Goal: Task Accomplishment & Management: Use online tool/utility

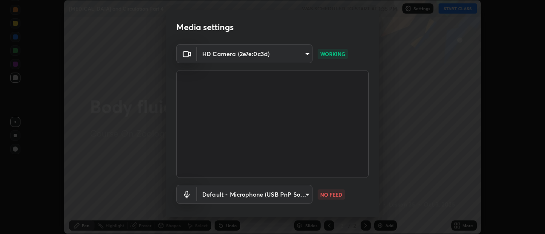
scroll to position [45, 0]
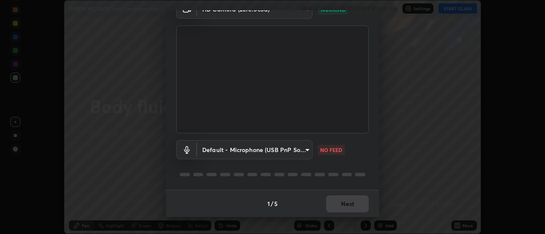
click at [260, 149] on body "Erase all [MEDICAL_DATA] and Circulation Part 4 WAS SCHEDULED TO START AT 1:35 …" at bounding box center [272, 117] width 545 height 234
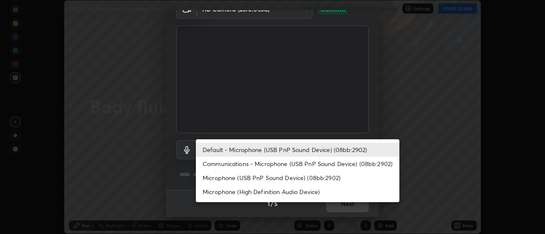
click at [251, 164] on li "Communications - Microphone (USB PnP Sound Device) (08bb:2902)" at bounding box center [297, 164] width 203 height 14
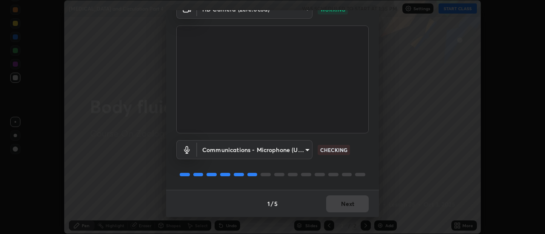
click at [271, 152] on body "Erase all [MEDICAL_DATA] and Circulation Part 4 WAS SCHEDULED TO START AT 1:35 …" at bounding box center [272, 117] width 545 height 234
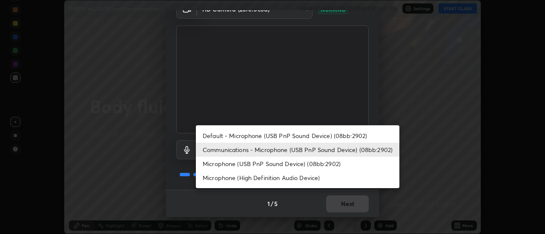
click at [251, 136] on li "Default - Microphone (USB PnP Sound Device) (08bb:2902)" at bounding box center [297, 136] width 203 height 14
type input "default"
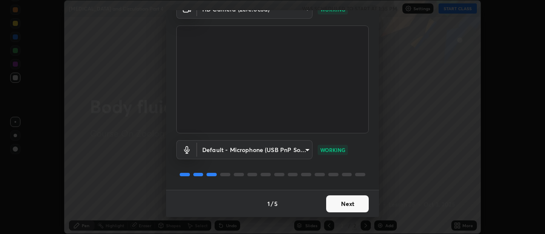
click at [354, 204] on button "Next" at bounding box center [347, 204] width 43 height 17
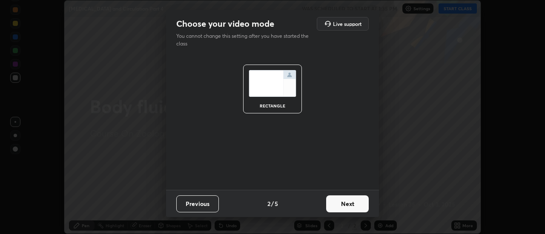
scroll to position [0, 0]
click at [350, 205] on button "Next" at bounding box center [347, 204] width 43 height 17
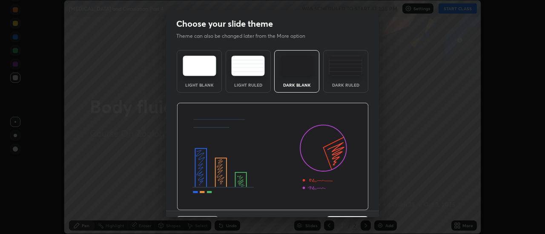
scroll to position [21, 0]
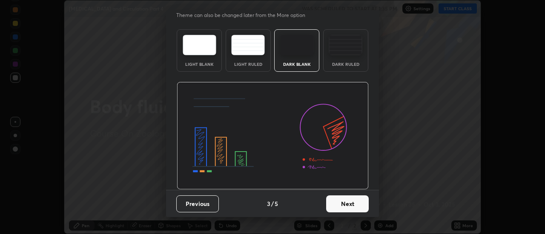
click at [348, 201] on button "Next" at bounding box center [347, 204] width 43 height 17
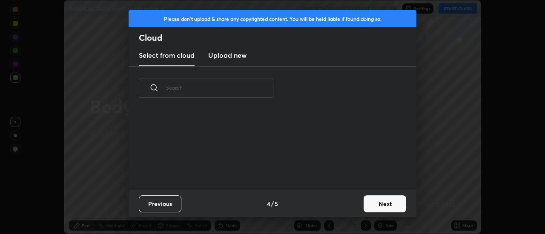
scroll to position [80, 273]
click at [379, 204] on button "Next" at bounding box center [384, 204] width 43 height 17
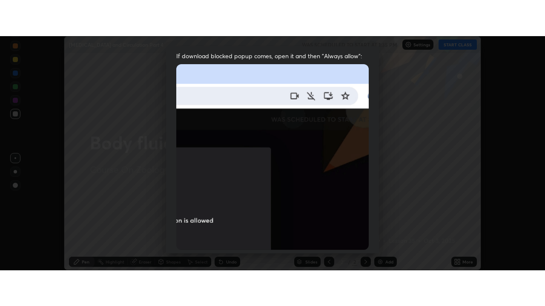
scroll to position [218, 0]
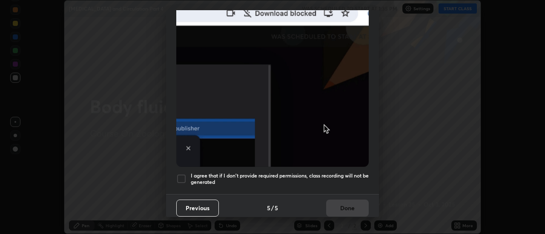
click at [341, 173] on h5 "I agree that if I don't provide required permissions, class recording will not …" at bounding box center [280, 179] width 178 height 13
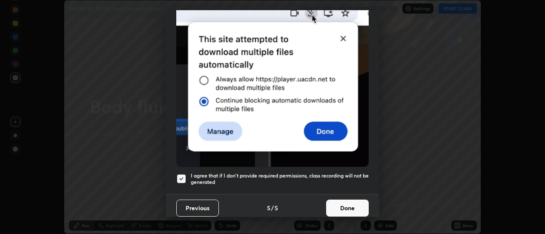
click at [346, 200] on button "Done" at bounding box center [347, 208] width 43 height 17
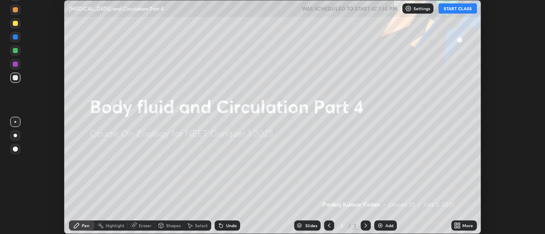
click at [454, 10] on button "START CLASS" at bounding box center [457, 8] width 38 height 10
click at [458, 224] on icon at bounding box center [459, 224] width 2 height 2
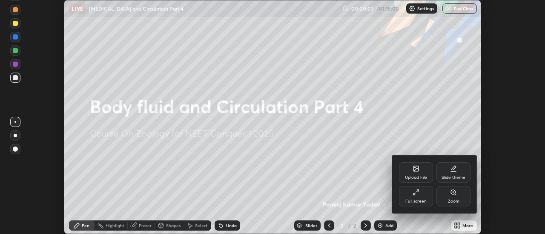
click at [423, 191] on div "Full screen" at bounding box center [416, 196] width 34 height 20
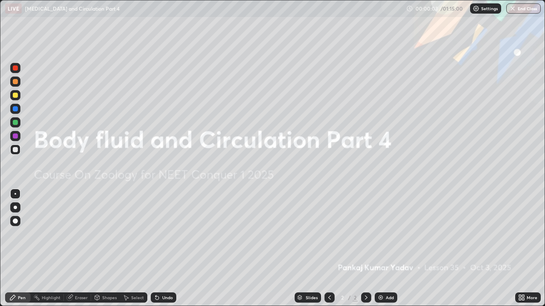
scroll to position [306, 545]
click at [382, 234] on img at bounding box center [380, 297] width 7 height 7
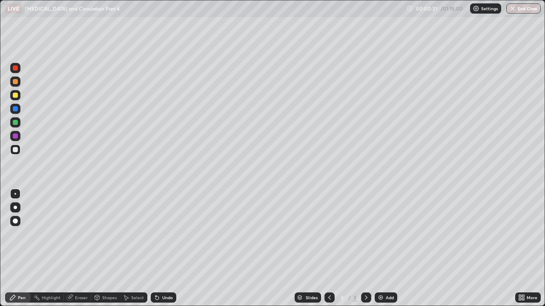
click at [15, 123] on div at bounding box center [15, 122] width 5 height 5
click at [160, 234] on div "Undo" at bounding box center [164, 298] width 26 height 10
click at [520, 234] on icon at bounding box center [520, 299] width 2 height 2
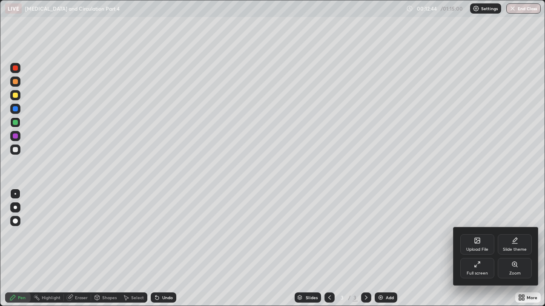
click at [482, 234] on div "Upload File" at bounding box center [477, 250] width 22 height 4
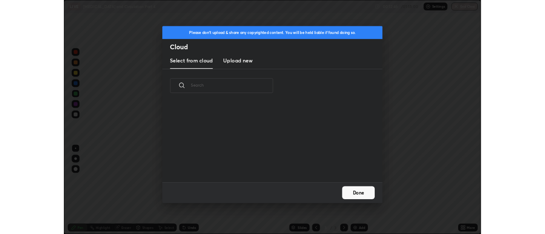
scroll to position [105, 273]
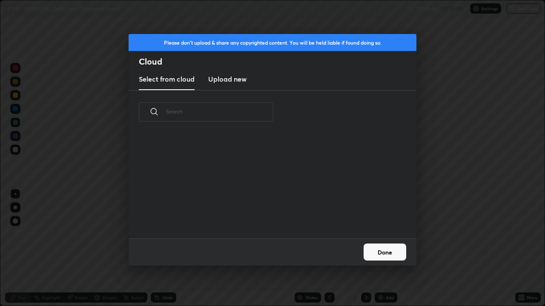
click at [240, 80] on h3 "Upload new" at bounding box center [227, 79] width 38 height 10
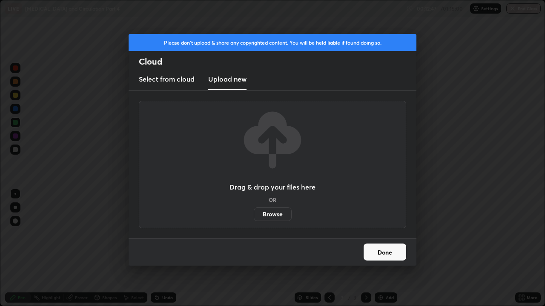
click at [263, 214] on label "Browse" at bounding box center [273, 215] width 38 height 14
click at [254, 214] on input "Browse" at bounding box center [254, 215] width 0 height 14
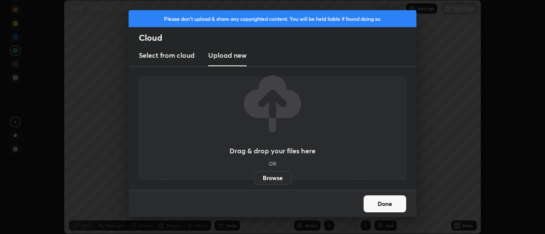
scroll to position [42315, 42005]
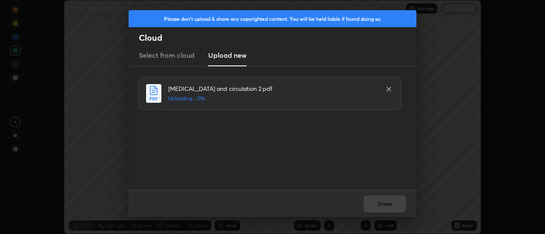
click at [389, 89] on icon at bounding box center [388, 89] width 4 height 4
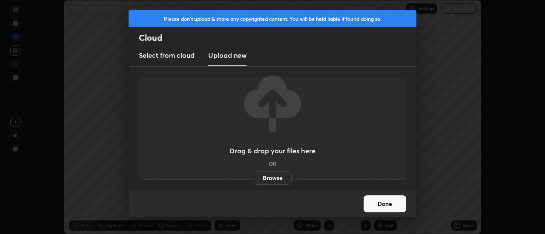
click at [272, 177] on label "Browse" at bounding box center [273, 178] width 38 height 14
click at [254, 177] on input "Browse" at bounding box center [254, 178] width 0 height 14
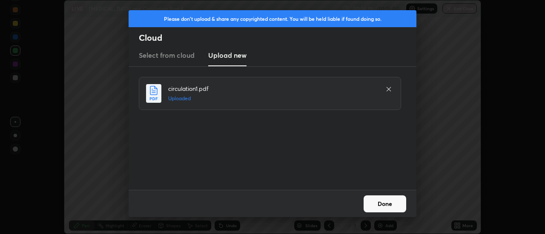
click at [389, 199] on button "Done" at bounding box center [384, 204] width 43 height 17
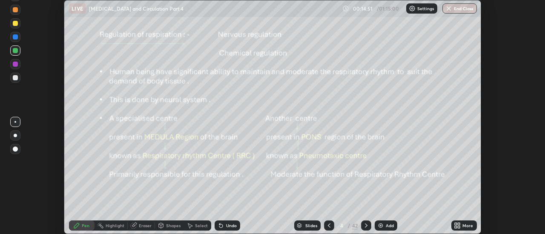
click at [311, 228] on div "Slides" at bounding box center [311, 226] width 12 height 4
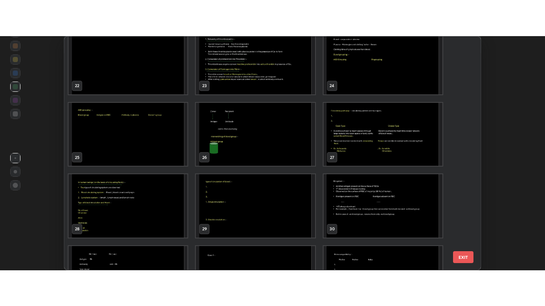
scroll to position [511, 0]
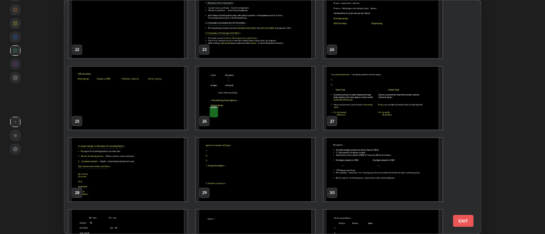
click at [366, 102] on img "grid" at bounding box center [382, 98] width 119 height 63
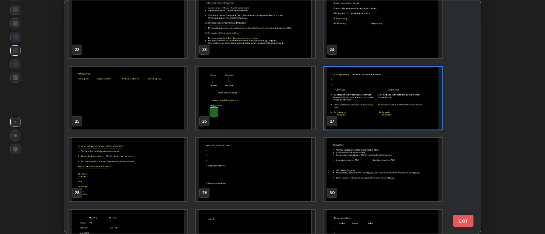
click at [366, 102] on img "grid" at bounding box center [382, 98] width 119 height 63
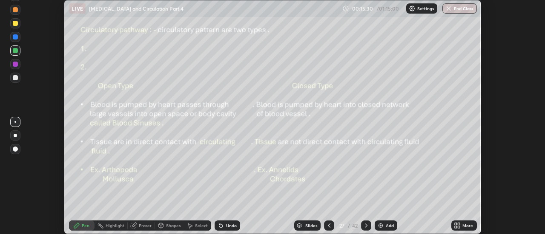
click at [457, 226] on icon at bounding box center [455, 224] width 2 height 2
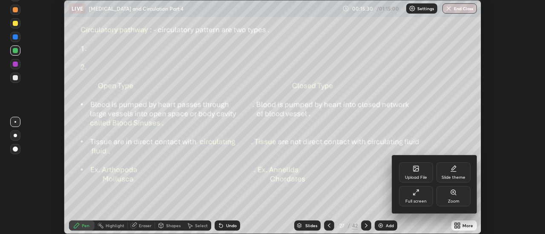
click at [423, 200] on div "Full screen" at bounding box center [415, 202] width 21 height 4
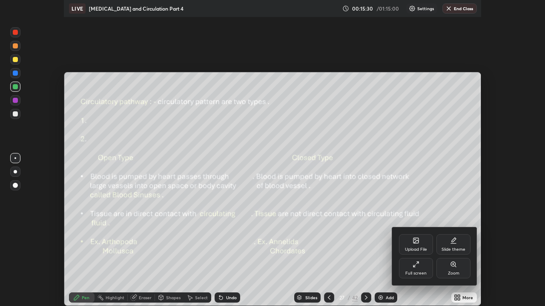
scroll to position [306, 545]
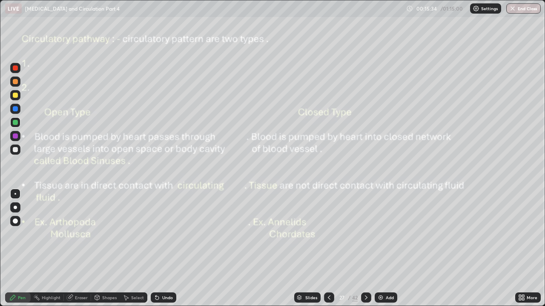
click at [369, 234] on div at bounding box center [366, 298] width 10 height 10
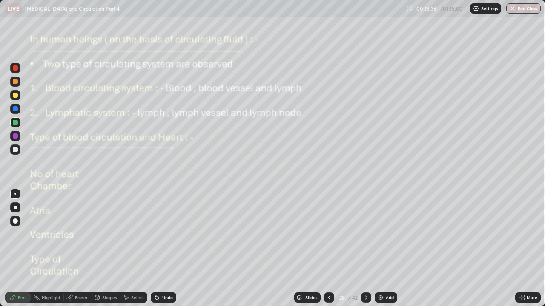
click at [365, 234] on icon at bounding box center [366, 297] width 7 height 7
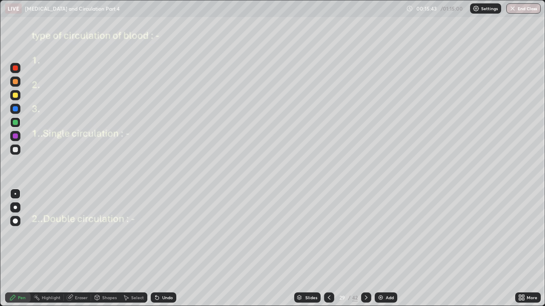
click at [17, 67] on div at bounding box center [15, 68] width 5 height 5
click at [14, 123] on div at bounding box center [15, 122] width 5 height 5
click at [14, 138] on div at bounding box center [15, 136] width 5 height 5
click at [17, 149] on div at bounding box center [15, 149] width 5 height 5
click at [162, 234] on div "Undo" at bounding box center [167, 298] width 11 height 4
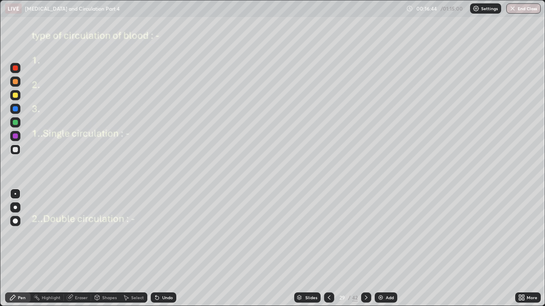
click at [162, 234] on div "Undo" at bounding box center [167, 298] width 11 height 4
click at [17, 132] on div at bounding box center [15, 136] width 10 height 10
click at [366, 234] on icon at bounding box center [366, 297] width 7 height 7
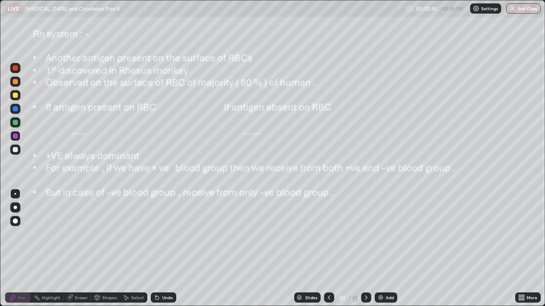
click at [328, 234] on icon at bounding box center [329, 297] width 7 height 7
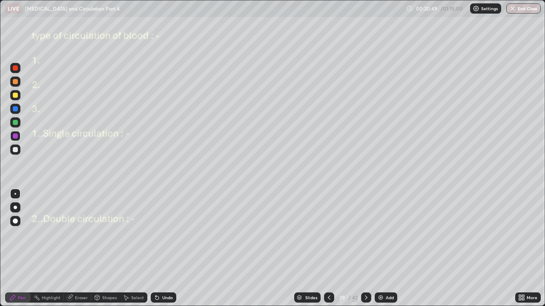
click at [377, 234] on div "Add" at bounding box center [385, 298] width 23 height 10
click at [16, 150] on div at bounding box center [15, 149] width 5 height 5
click at [17, 136] on div at bounding box center [15, 136] width 5 height 5
click at [16, 124] on div at bounding box center [15, 122] width 5 height 5
click at [16, 109] on div at bounding box center [15, 108] width 5 height 5
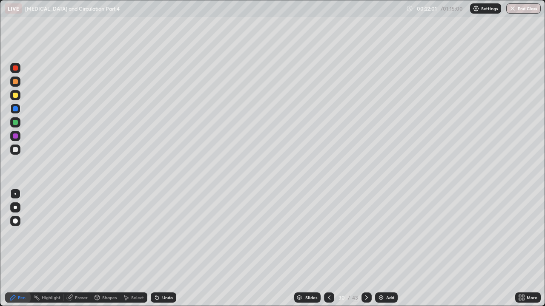
click at [81, 234] on div "Eraser" at bounding box center [81, 298] width 13 height 4
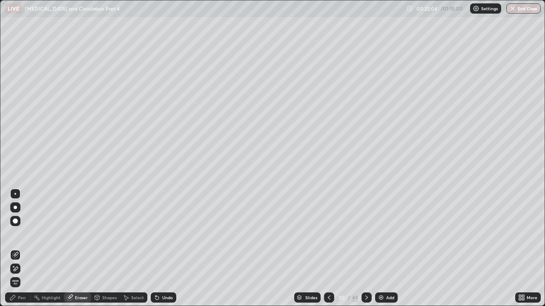
click at [23, 234] on div "Pen" at bounding box center [22, 298] width 8 height 4
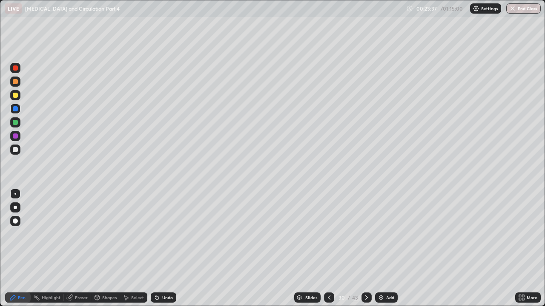
click at [83, 234] on div "Eraser" at bounding box center [81, 298] width 13 height 4
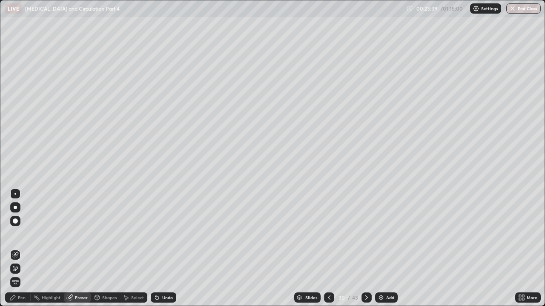
click at [21, 234] on div "Pen" at bounding box center [22, 298] width 8 height 4
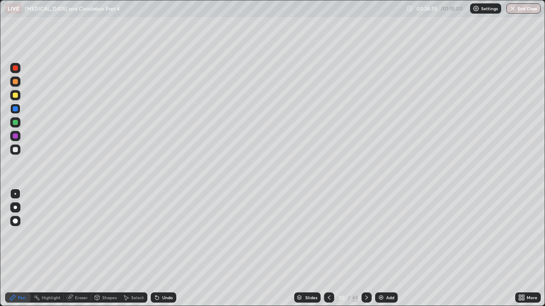
click at [155, 234] on icon at bounding box center [156, 298] width 3 height 3
click at [365, 234] on icon at bounding box center [366, 298] width 3 height 4
click at [366, 234] on icon at bounding box center [366, 297] width 7 height 7
click at [160, 234] on div "Undo" at bounding box center [164, 298] width 26 height 10
click at [17, 70] on div at bounding box center [15, 68] width 5 height 5
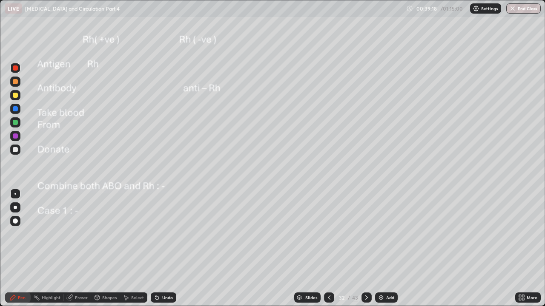
click at [80, 234] on div "Eraser" at bounding box center [81, 298] width 13 height 4
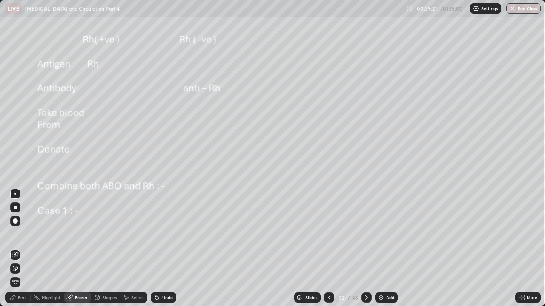
click at [22, 234] on div "Pen" at bounding box center [22, 298] width 8 height 4
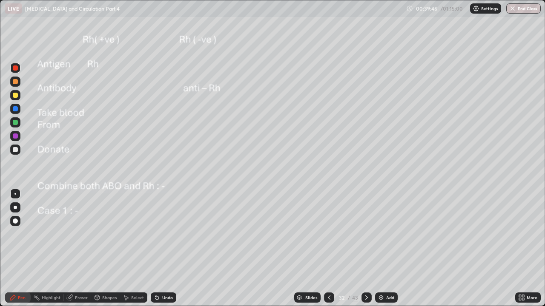
click at [163, 234] on div "Undo" at bounding box center [167, 298] width 11 height 4
click at [162, 234] on div "Undo" at bounding box center [164, 298] width 26 height 10
click at [167, 234] on div "Undo" at bounding box center [164, 298] width 26 height 10
click at [166, 234] on div "Undo" at bounding box center [167, 298] width 11 height 4
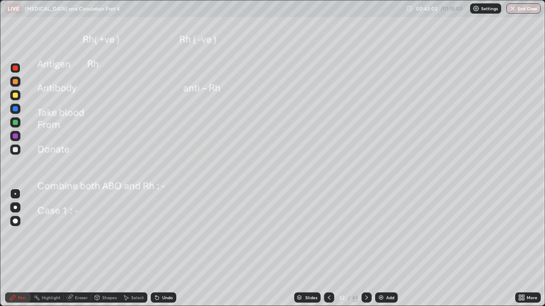
click at [381, 234] on img at bounding box center [380, 297] width 7 height 7
click at [365, 234] on icon at bounding box center [366, 297] width 7 height 7
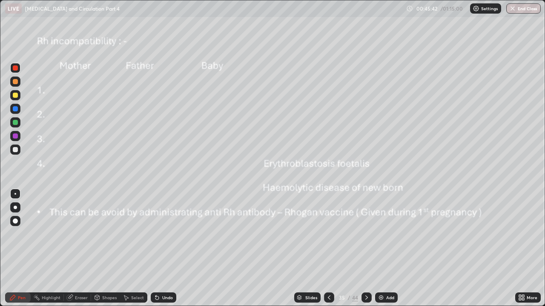
click at [17, 70] on div at bounding box center [15, 68] width 5 height 5
click at [366, 234] on icon at bounding box center [366, 297] width 7 height 7
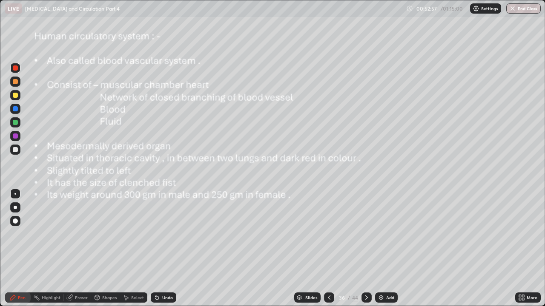
click at [328, 234] on icon at bounding box center [329, 297] width 7 height 7
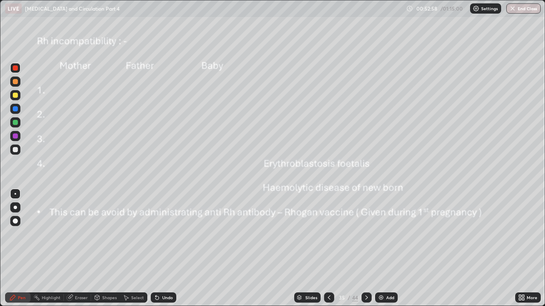
click at [381, 234] on img at bounding box center [380, 297] width 7 height 7
click at [159, 234] on icon at bounding box center [157, 297] width 7 height 7
click at [16, 123] on div at bounding box center [15, 122] width 5 height 5
click at [13, 137] on div at bounding box center [15, 136] width 5 height 5
click at [16, 123] on div at bounding box center [15, 122] width 5 height 5
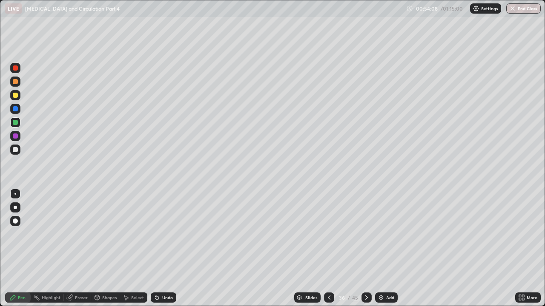
click at [17, 109] on div at bounding box center [15, 108] width 5 height 5
click at [79, 234] on div "Eraser" at bounding box center [81, 298] width 13 height 4
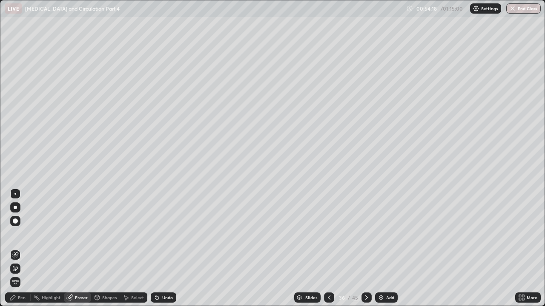
click at [29, 234] on div "Pen" at bounding box center [18, 298] width 26 height 10
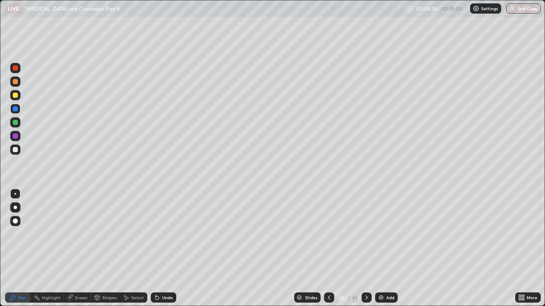
click at [168, 234] on div "Undo" at bounding box center [167, 298] width 11 height 4
click at [167, 234] on div "Undo" at bounding box center [167, 298] width 11 height 4
click at [16, 96] on div at bounding box center [15, 95] width 5 height 5
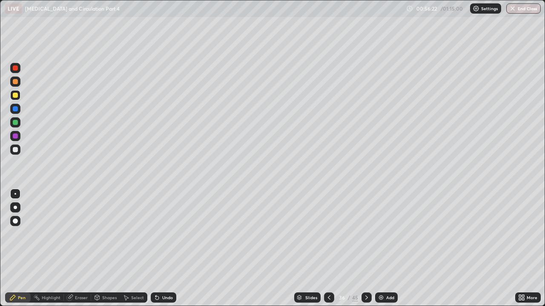
click at [86, 234] on div "Eraser" at bounding box center [81, 298] width 13 height 4
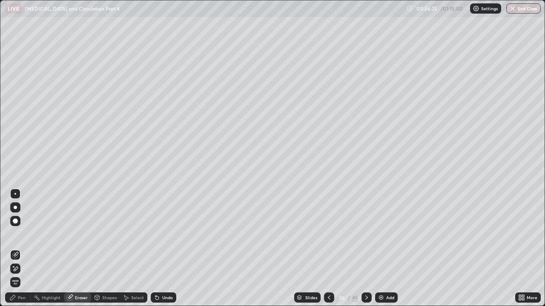
click at [34, 234] on circle at bounding box center [34, 296] width 1 height 1
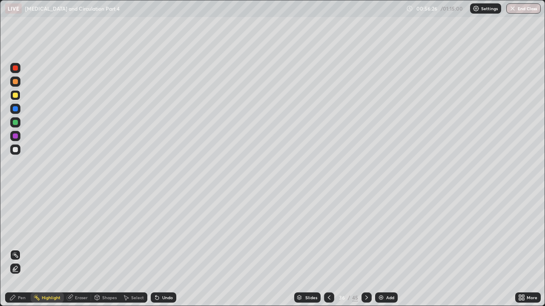
click at [26, 234] on div "Pen" at bounding box center [18, 298] width 26 height 10
click at [163, 234] on div "Undo" at bounding box center [167, 298] width 11 height 4
click at [165, 234] on div "Undo" at bounding box center [167, 298] width 11 height 4
click at [166, 234] on div "Undo" at bounding box center [167, 298] width 11 height 4
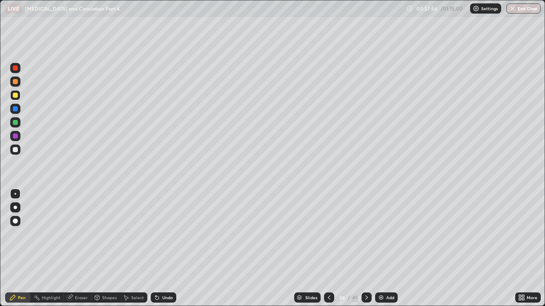
click at [166, 234] on div "Undo" at bounding box center [164, 298] width 26 height 10
click at [363, 234] on icon at bounding box center [366, 297] width 7 height 7
click at [366, 234] on icon at bounding box center [366, 297] width 7 height 7
click at [327, 234] on icon at bounding box center [329, 297] width 7 height 7
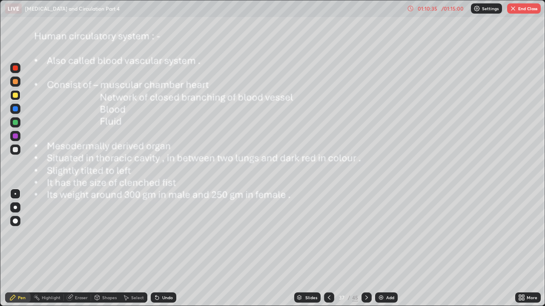
click at [366, 234] on icon at bounding box center [366, 297] width 7 height 7
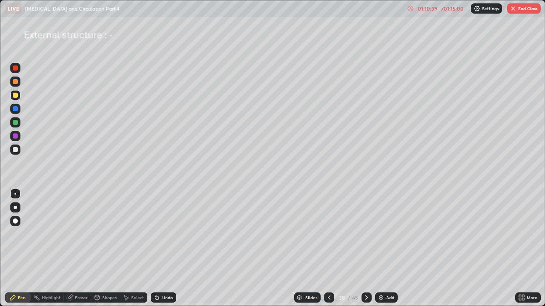
click at [167, 234] on div "Undo" at bounding box center [167, 298] width 11 height 4
click at [17, 69] on div at bounding box center [15, 68] width 5 height 5
click at [15, 82] on div at bounding box center [15, 81] width 5 height 5
click at [16, 98] on div at bounding box center [15, 95] width 10 height 10
click at [15, 111] on div at bounding box center [15, 108] width 5 height 5
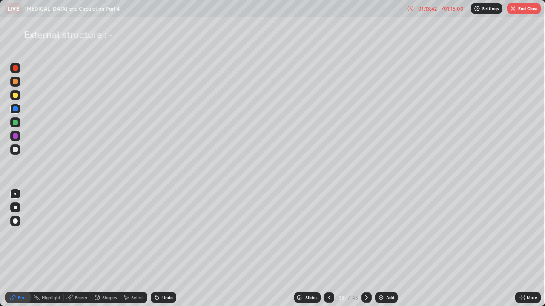
click at [156, 234] on icon at bounding box center [156, 298] width 3 height 3
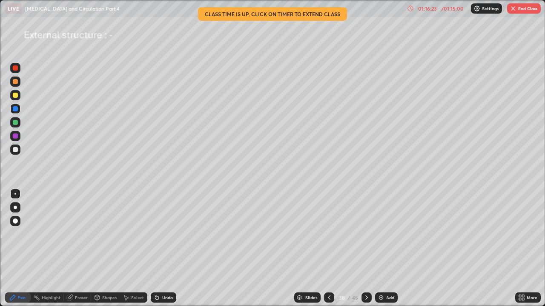
click at [526, 9] on button "End Class" at bounding box center [524, 8] width 34 height 10
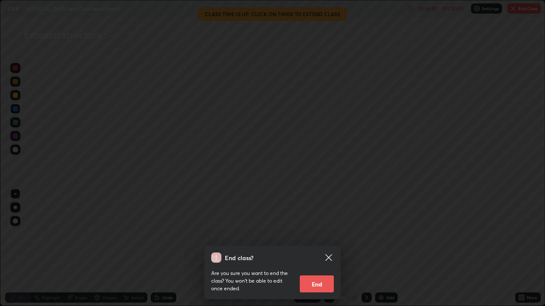
click at [327, 234] on icon at bounding box center [328, 257] width 6 height 6
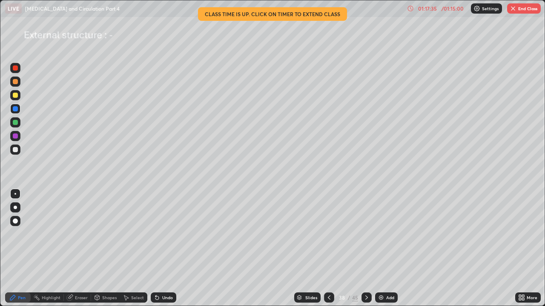
click at [526, 13] on button "End Class" at bounding box center [524, 8] width 34 height 10
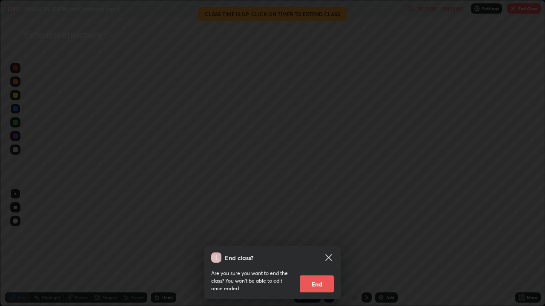
click at [324, 234] on button "End" at bounding box center [317, 284] width 34 height 17
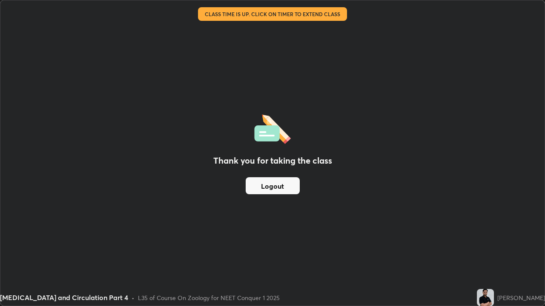
click at [289, 188] on button "Logout" at bounding box center [273, 185] width 54 height 17
click at [286, 187] on button "Logout" at bounding box center [273, 185] width 54 height 17
click at [282, 186] on button "Logout" at bounding box center [273, 185] width 54 height 17
click at [283, 187] on button "Logout" at bounding box center [273, 185] width 54 height 17
click at [283, 186] on button "Logout" at bounding box center [273, 185] width 54 height 17
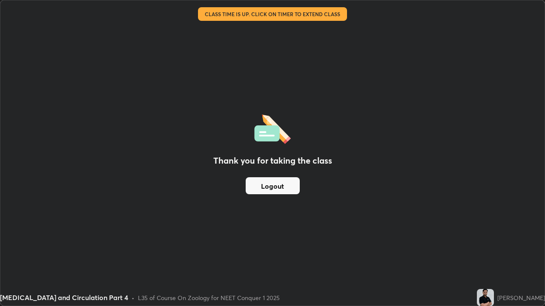
click at [284, 186] on button "Logout" at bounding box center [273, 185] width 54 height 17
click at [289, 187] on button "Logout" at bounding box center [273, 185] width 54 height 17
click at [292, 188] on button "Logout" at bounding box center [273, 185] width 54 height 17
click at [293, 186] on button "Logout" at bounding box center [273, 185] width 54 height 17
